Goal: Book appointment/travel/reservation

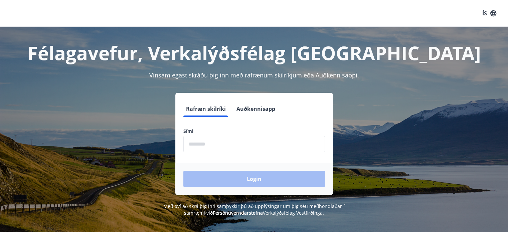
click at [308, 221] on div "Félagavefur, Verkalýðsfélag Vestfirðinga Vinsamlegast skráðu þig inn með rafræn…" at bounding box center [254, 143] width 508 height 232
click at [206, 146] on input "phone" at bounding box center [253, 144] width 141 height 16
type input "********"
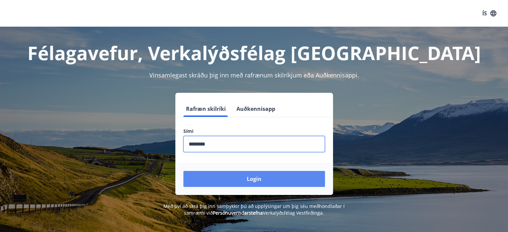
click at [243, 182] on button "Login" at bounding box center [253, 179] width 141 height 16
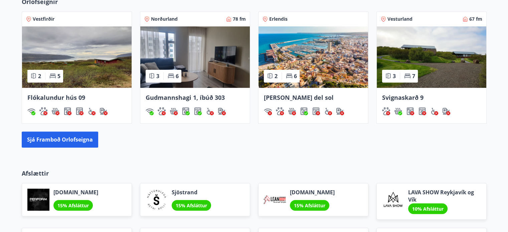
scroll to position [477, 0]
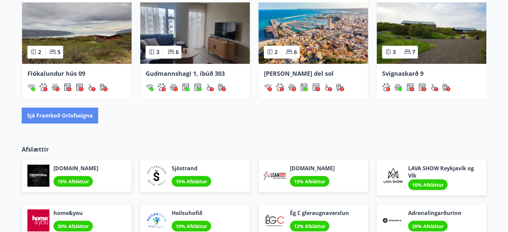
click at [74, 116] on button "Sjá framboð orlofseigna" at bounding box center [60, 115] width 76 height 16
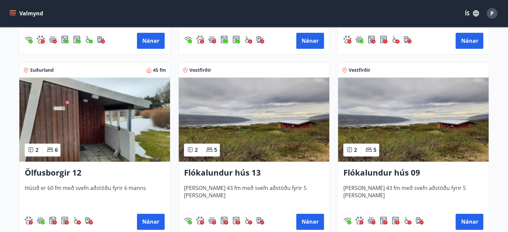
scroll to position [834, 0]
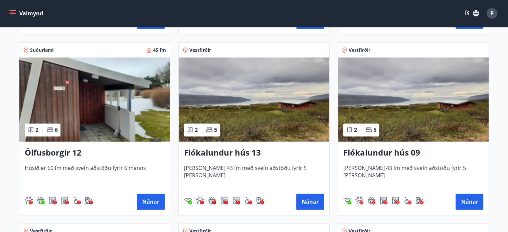
click at [131, 92] on img at bounding box center [94, 99] width 151 height 84
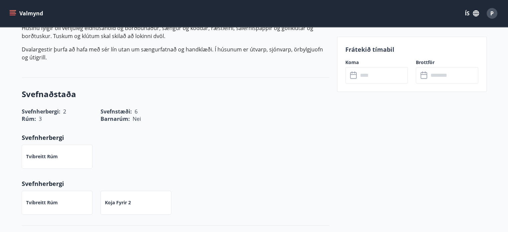
scroll to position [133, 0]
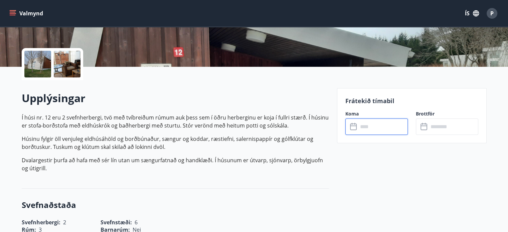
click at [359, 128] on input "text" at bounding box center [383, 126] width 50 height 16
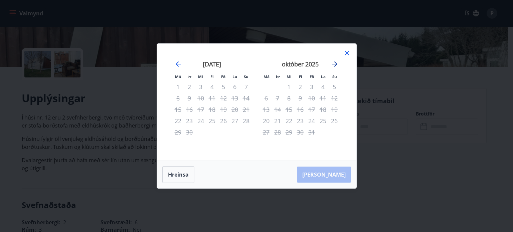
click at [335, 61] on icon "Move forward to switch to the next month." at bounding box center [334, 64] width 8 height 8
click at [339, 63] on div "nóvember 2025 1 2 3 4 5 6 7 8 9 10 11 12 13 14 15 16 17 18 19 20 21 22 23 24 25…" at bounding box center [300, 106] width 88 height 109
click at [331, 63] on icon "Move forward to switch to the next month." at bounding box center [334, 64] width 8 height 8
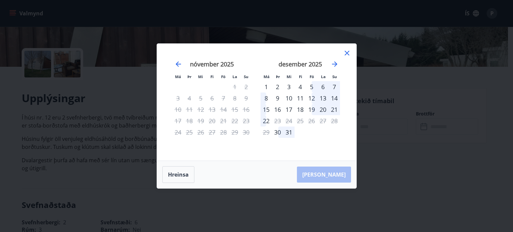
click at [346, 55] on icon at bounding box center [347, 53] width 8 height 8
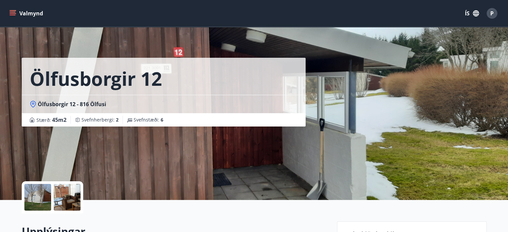
scroll to position [0, 0]
